Goal: Information Seeking & Learning: Learn about a topic

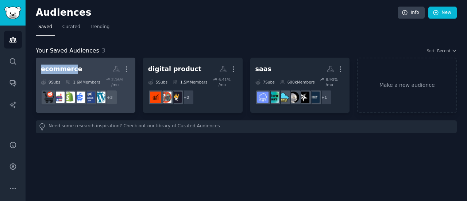
drag, startPoint x: 32, startPoint y: 65, endPoint x: 120, endPoint y: 72, distance: 88.5
click at [78, 69] on div "Audiences Info New Saved Curated Trending Your Saved Audiences 3 Sort Recent ec…" at bounding box center [246, 100] width 441 height 201
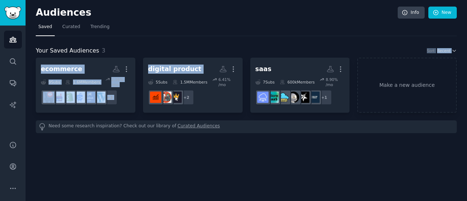
drag, startPoint x: 153, startPoint y: 54, endPoint x: 257, endPoint y: 57, distance: 103.6
click at [235, 57] on div "Your Saved Audiences 3 Sort Recent ecommerce More 9 Sub s 1.6M Members 2.16 % /…" at bounding box center [246, 89] width 421 height 87
click at [259, 45] on div "Your Saved Audiences 3 Sort Recent ecommerce More 9 Sub s 1.6M Members 2.16 % /…" at bounding box center [246, 84] width 421 height 97
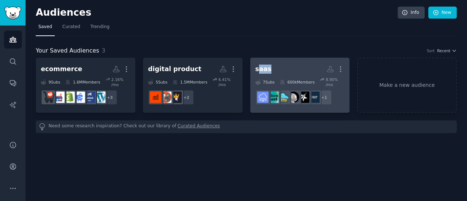
drag, startPoint x: 256, startPoint y: 56, endPoint x: 268, endPoint y: 63, distance: 13.5
click at [268, 63] on div "Your Saved Audiences 3 Sort Recent ecommerce More 9 Sub s 1.6M Members 2.16 % /…" at bounding box center [246, 89] width 421 height 87
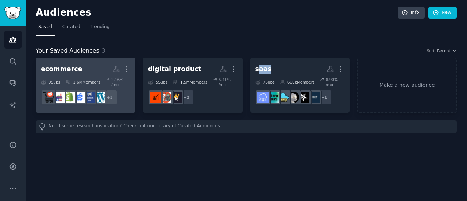
click at [92, 71] on h2 "ecommerce Custom Audience More" at bounding box center [85, 69] width 89 height 13
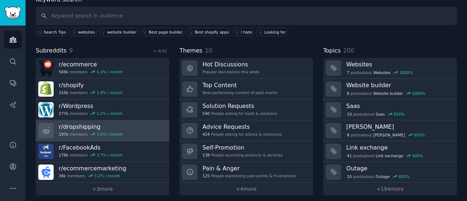
scroll to position [49, 0]
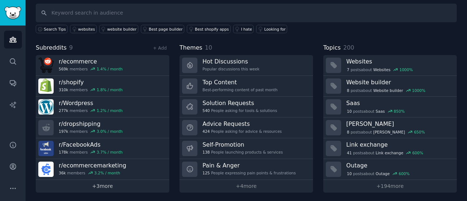
click at [100, 180] on link "+ 3 more" at bounding box center [102, 186] width 133 height 13
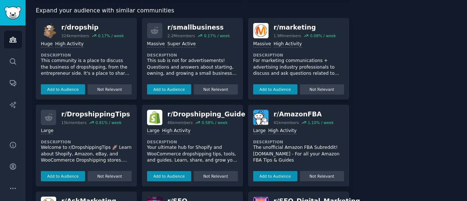
scroll to position [268, 0]
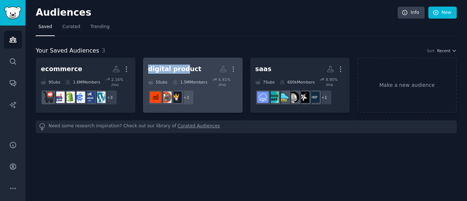
drag, startPoint x: 149, startPoint y: 57, endPoint x: 182, endPoint y: 64, distance: 34.3
click at [182, 64] on div "Your Saved Audiences 3 Sort Recent ecommerce More 9 Sub s 1.6M Members 2.16 % /…" at bounding box center [246, 89] width 421 height 87
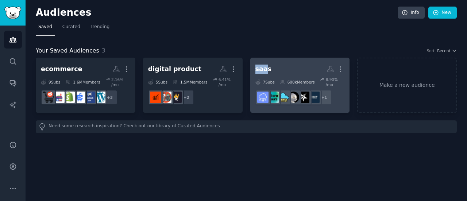
drag, startPoint x: 246, startPoint y: 58, endPoint x: 264, endPoint y: 67, distance: 19.9
click at [264, 67] on div "ecommerce More 9 Sub s 1.6M Members 2.16 % /mo + 3 digital product More 5 Sub s…" at bounding box center [246, 85] width 421 height 55
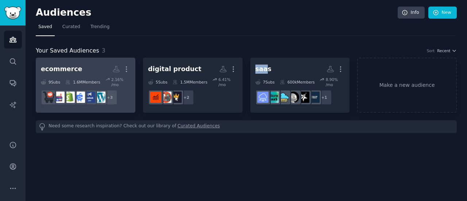
click at [91, 69] on h2 "ecommerce More" at bounding box center [85, 69] width 89 height 13
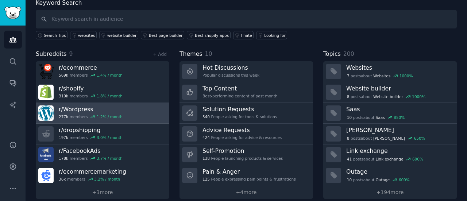
scroll to position [49, 0]
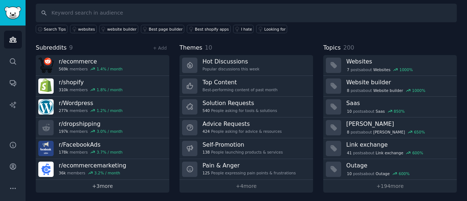
click at [109, 180] on link "+ 3 more" at bounding box center [102, 186] width 133 height 13
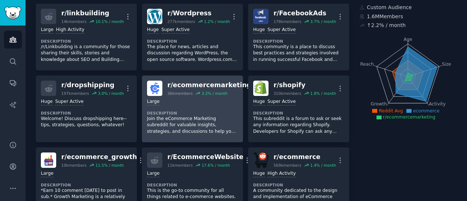
click at [203, 91] on div "3.2 % / month" at bounding box center [215, 93] width 26 height 5
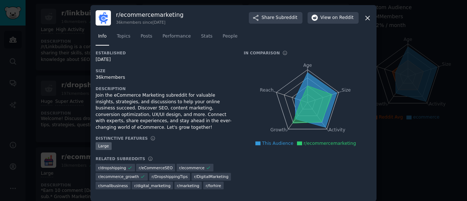
click at [293, 121] on icon at bounding box center [312, 105] width 40 height 38
drag, startPoint x: 97, startPoint y: 78, endPoint x: 109, endPoint y: 77, distance: 11.7
click at [109, 77] on div "36k members" at bounding box center [165, 77] width 138 height 7
click at [100, 94] on div "Join the eCommerce Marketing subreddit for valuable insights, strategies, and d…" at bounding box center [165, 111] width 138 height 38
click at [444, 121] on div at bounding box center [233, 100] width 467 height 201
